Goal: Communication & Community: Answer question/provide support

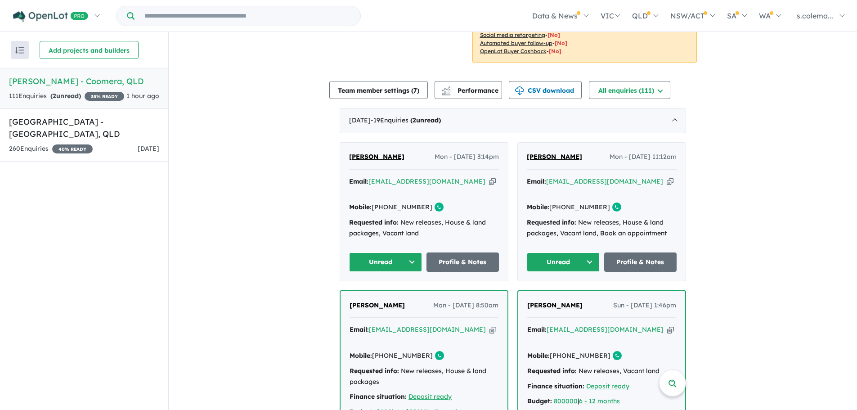
scroll to position [315, 0]
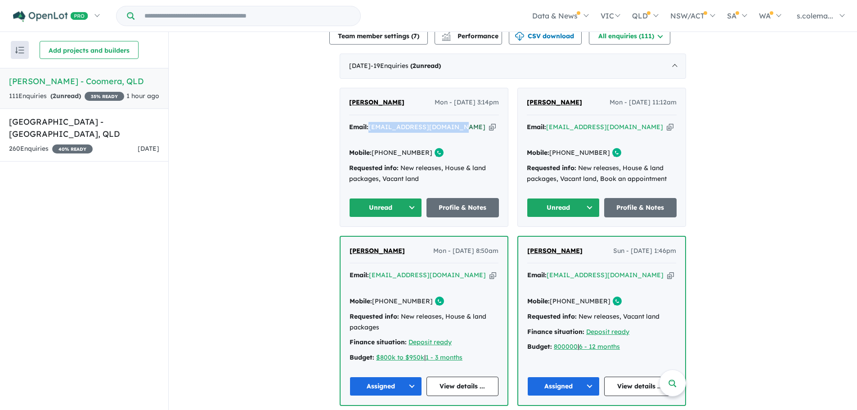
drag, startPoint x: 421, startPoint y: 118, endPoint x: 369, endPoint y: 116, distance: 51.8
click at [369, 122] on div "Email: [EMAIL_ADDRESS][DOMAIN_NAME] Copied!" at bounding box center [424, 133] width 150 height 22
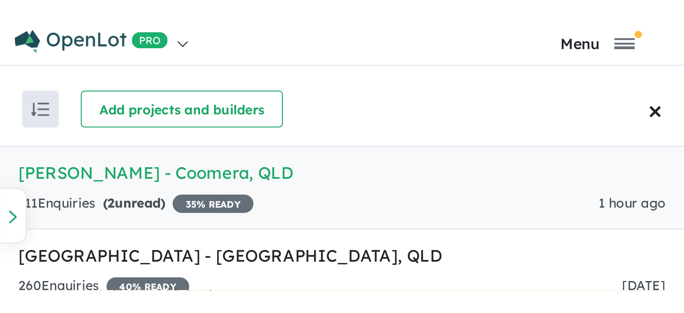
scroll to position [0, 0]
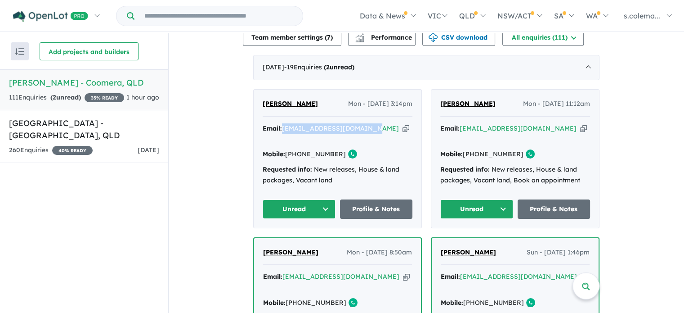
drag, startPoint x: 322, startPoint y: 93, endPoint x: 259, endPoint y: 92, distance: 63.0
click at [259, 92] on div "Gys Van Deventer Mon - 08/09/2025, 3:14pm Email: gvandeventer17@gmail.com Copie…" at bounding box center [338, 159] width 168 height 138
copy span "Gys Van Deventer"
drag, startPoint x: 332, startPoint y: 136, endPoint x: 298, endPoint y: 136, distance: 34.2
click at [298, 150] on link "+61 444 516 331" at bounding box center [315, 154] width 61 height 8
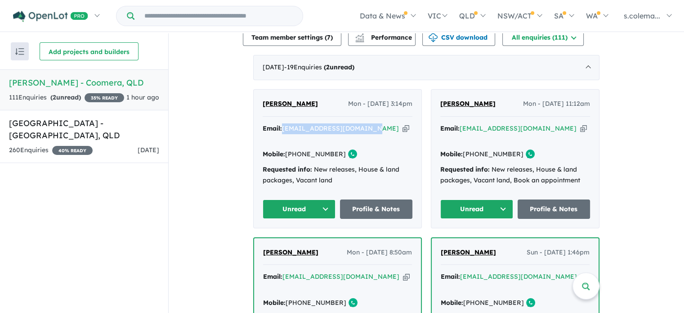
copy link "444 516 331"
click at [322, 199] on button "Unread" at bounding box center [299, 208] width 73 height 19
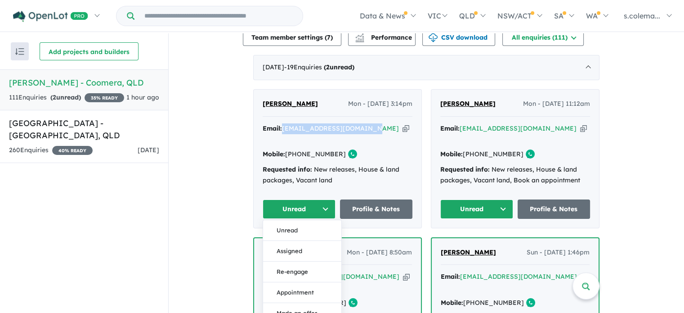
click at [303, 240] on button "Assigned" at bounding box center [302, 250] width 78 height 21
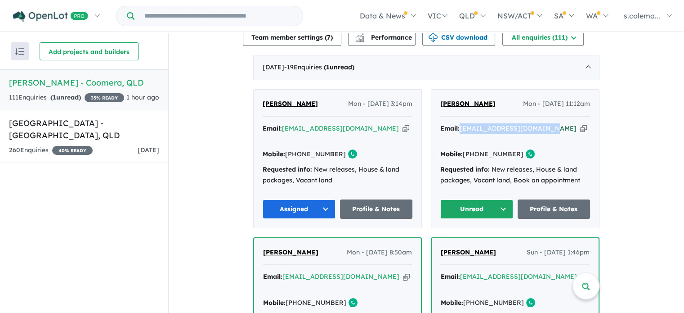
drag, startPoint x: 544, startPoint y: 120, endPoint x: 460, endPoint y: 122, distance: 84.6
click at [460, 123] on div "Email: pruchit1202@yahoo.com.au Copied!" at bounding box center [516, 134] width 150 height 22
copy a%20Novella%20Waters%20-%20Coomera"] "pruchit1202@yahoo.com.au"
drag, startPoint x: 470, startPoint y: 101, endPoint x: 434, endPoint y: 102, distance: 36.0
click at [434, 102] on div "Ruchit Patel Mon - 08/09/2025, 11:12am Email: pruchit1202@yahoo.com.au Copied! …" at bounding box center [516, 159] width 168 height 138
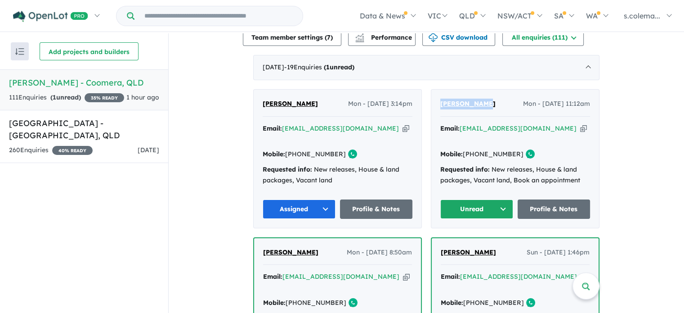
copy span "Ruchit Patel"
drag, startPoint x: 509, startPoint y: 135, endPoint x: 475, endPoint y: 141, distance: 35.1
click at [475, 149] on div "Mobile: +61 469 937 185 Copied!" at bounding box center [516, 154] width 150 height 11
copy link "469 937 185"
click at [466, 199] on button "Unread" at bounding box center [477, 208] width 73 height 19
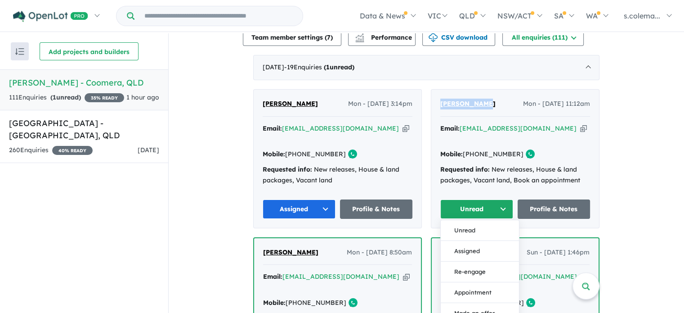
click at [481, 240] on button "Assigned" at bounding box center [480, 250] width 78 height 21
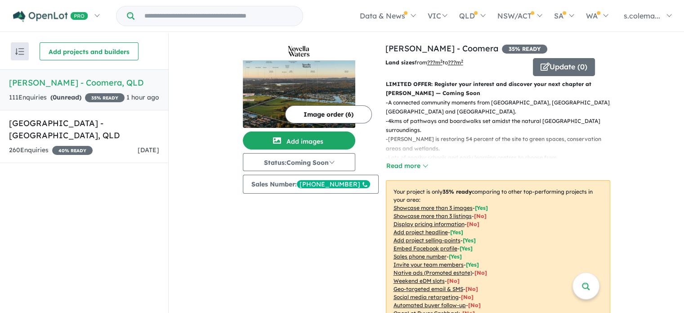
click at [86, 101] on div "111 Enquir ies ( 0 unread) 35 % READY" at bounding box center [67, 97] width 116 height 11
